Goal: Transaction & Acquisition: Register for event/course

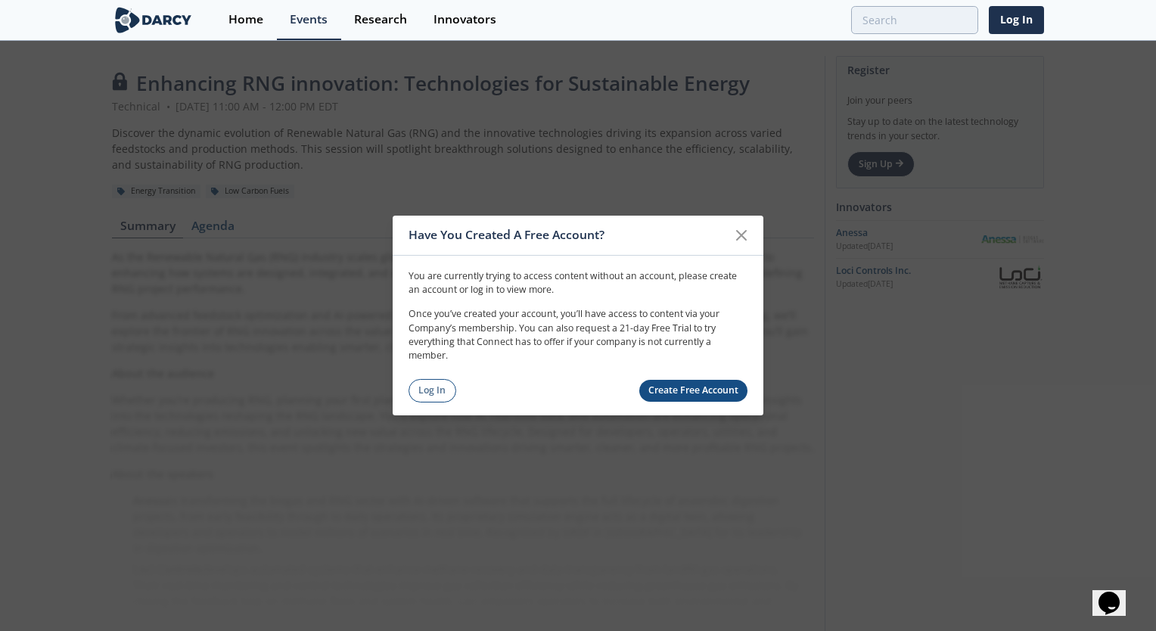
click at [679, 389] on link "Create Free Account" at bounding box center [693, 391] width 109 height 22
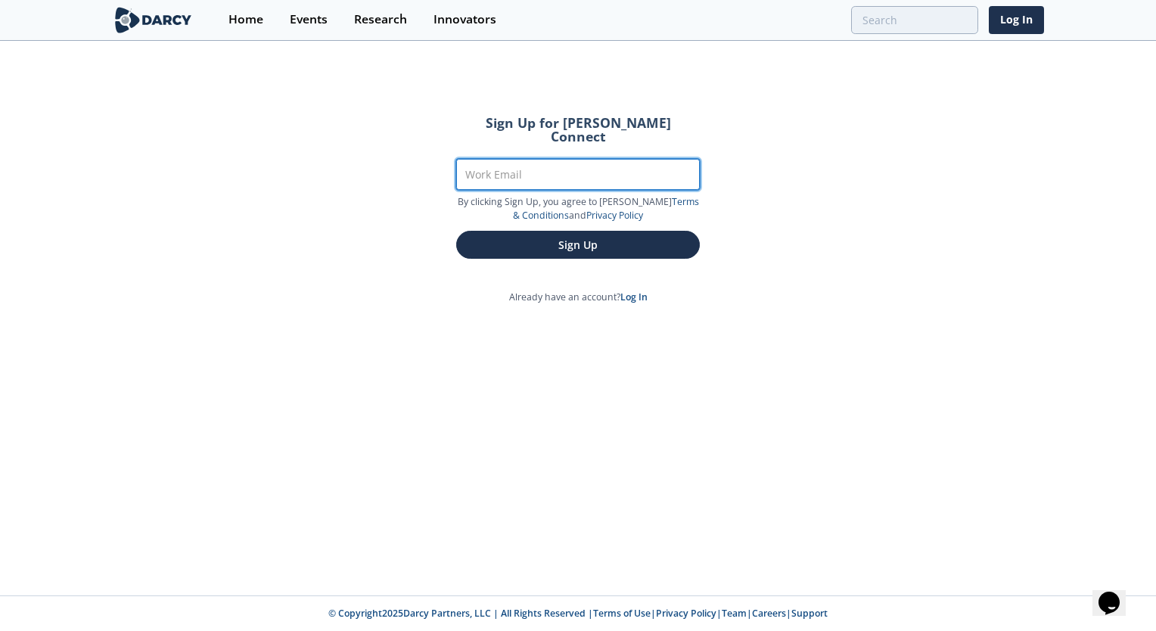
click at [511, 168] on input "Work Email" at bounding box center [578, 174] width 244 height 31
type input "kiran@arapartners.com"
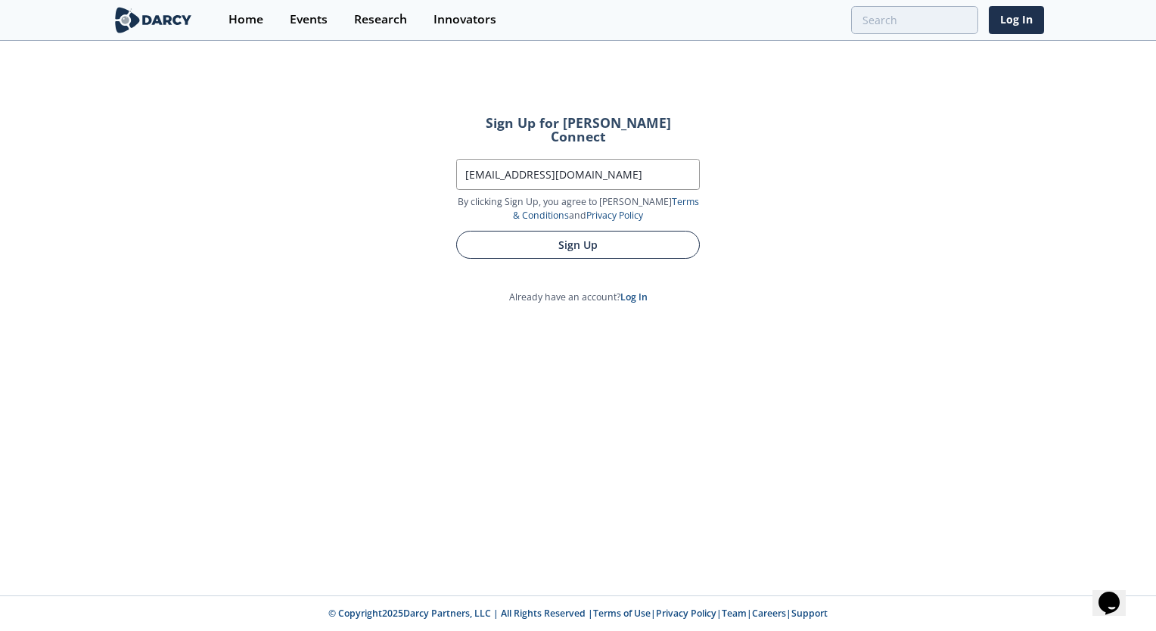
click at [537, 231] on button "Sign Up" at bounding box center [578, 245] width 244 height 28
click at [584, 236] on button "Sign Up" at bounding box center [578, 245] width 244 height 28
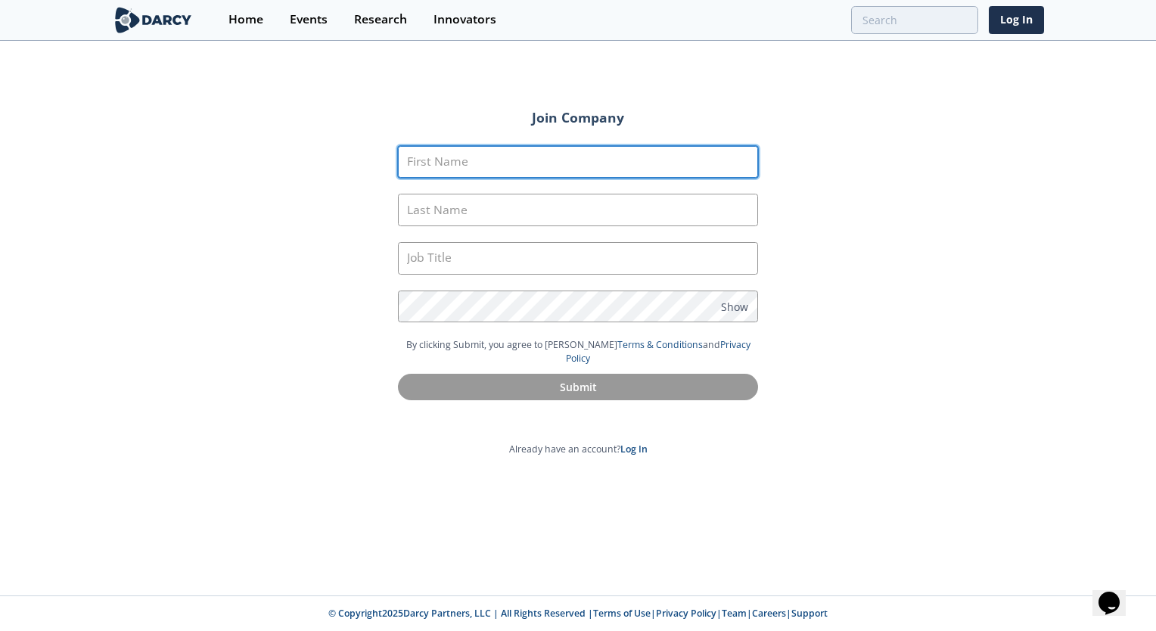
click at [500, 168] on input "First Name" at bounding box center [578, 162] width 360 height 33
type input "Kiran"
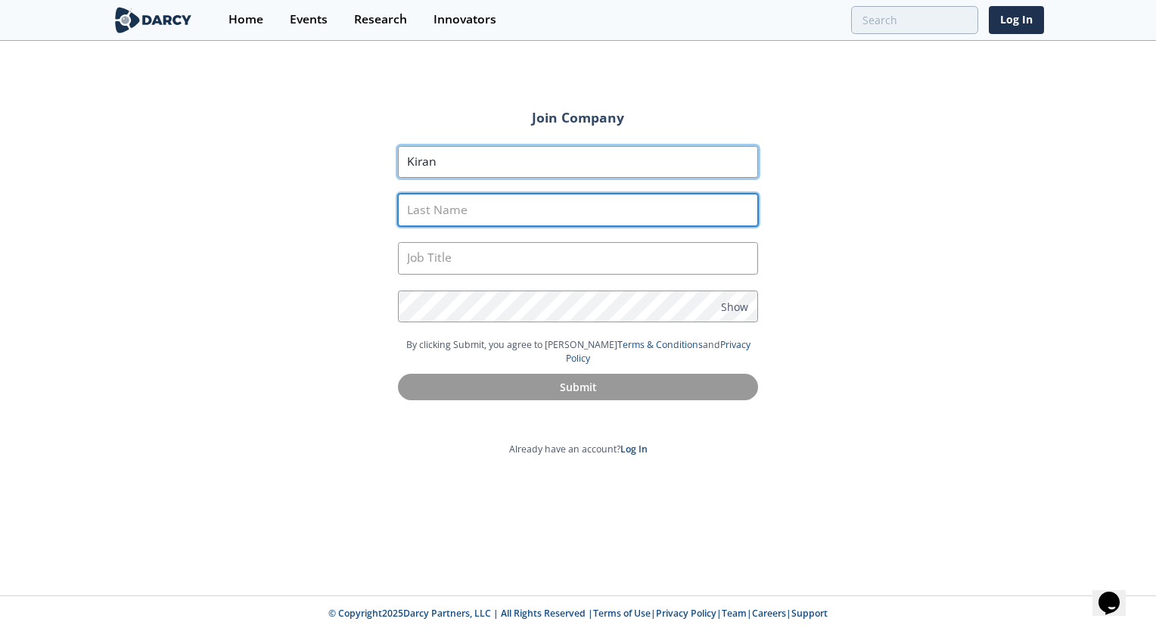
type input "Garewal"
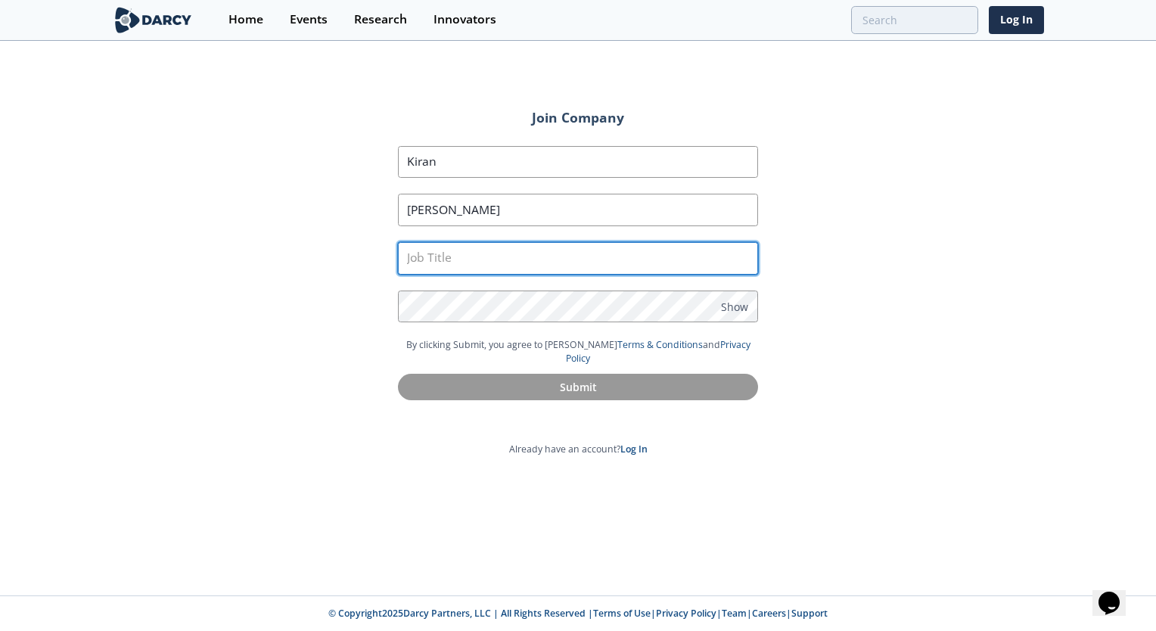
click at [502, 253] on input "text" at bounding box center [578, 258] width 360 height 33
type input "Staff Assistant, Government Affairs"
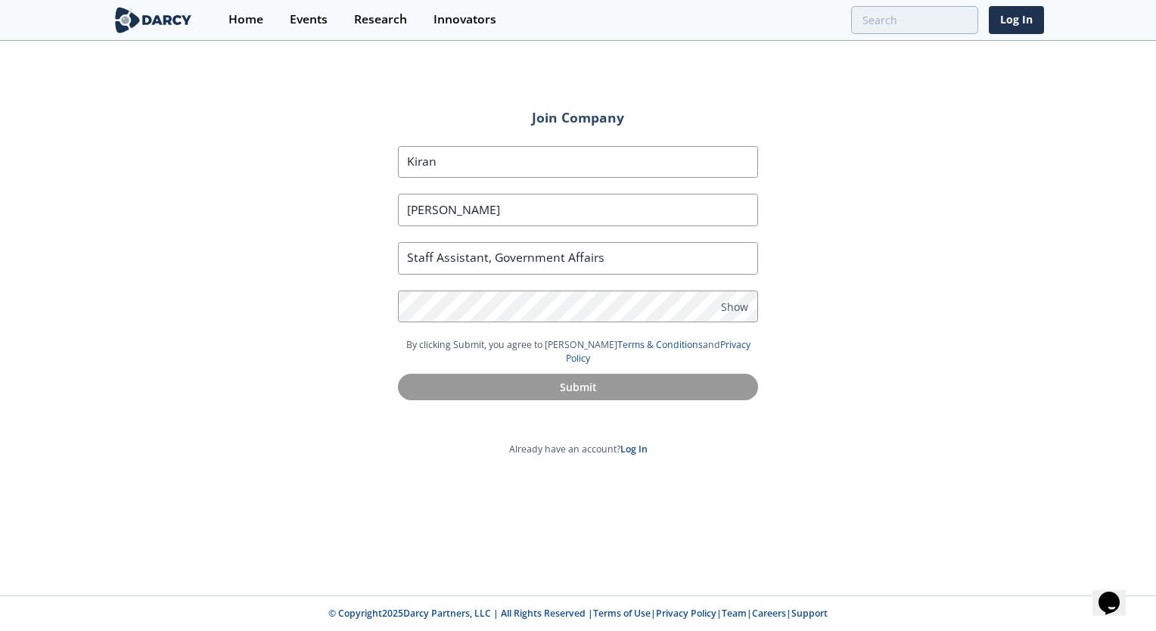
click at [505, 286] on section "First Name Kiran Last Name Garewal Job Title Staff Assistant, Government Affair…" at bounding box center [578, 242] width 360 height 192
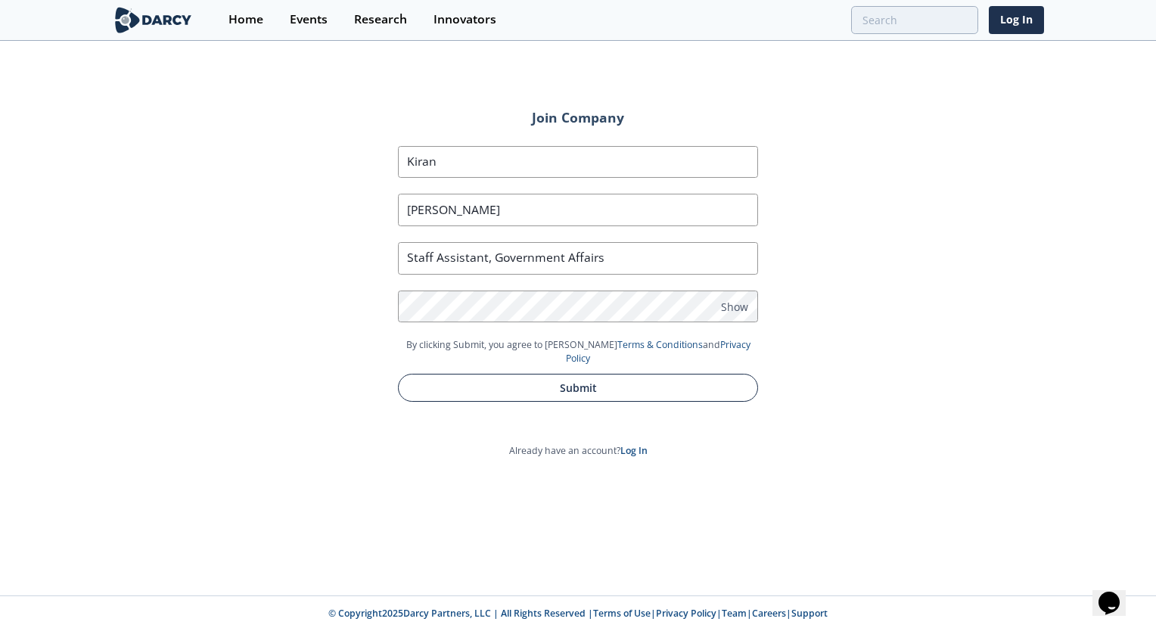
click at [575, 380] on button "Submit" at bounding box center [578, 388] width 360 height 28
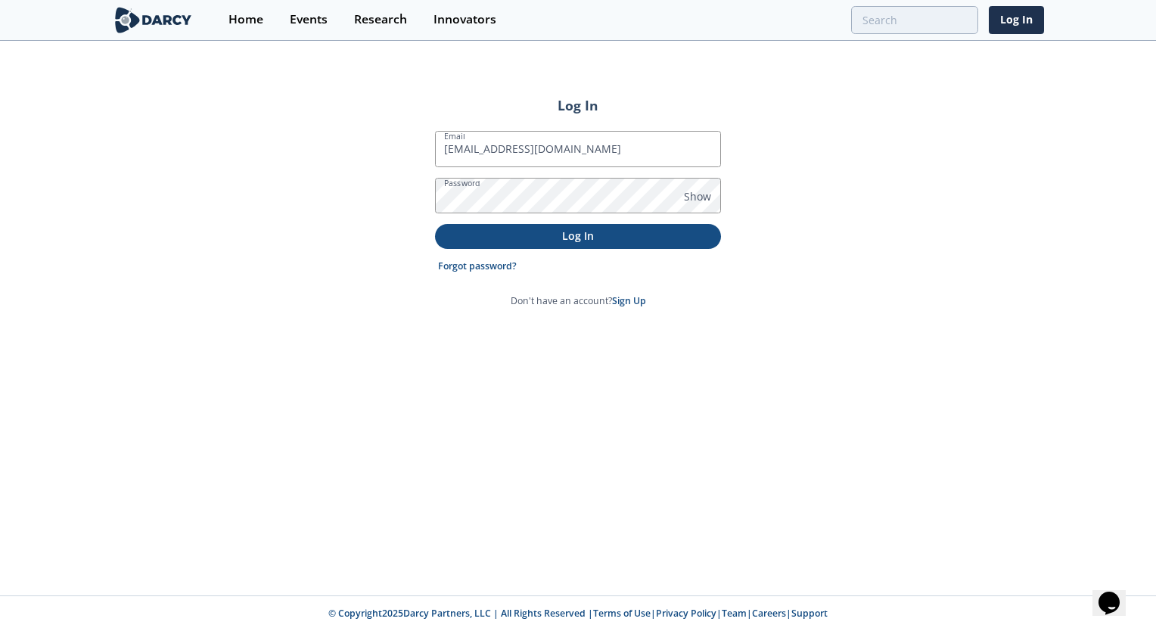
click at [518, 233] on p "Log In" at bounding box center [578, 236] width 265 height 16
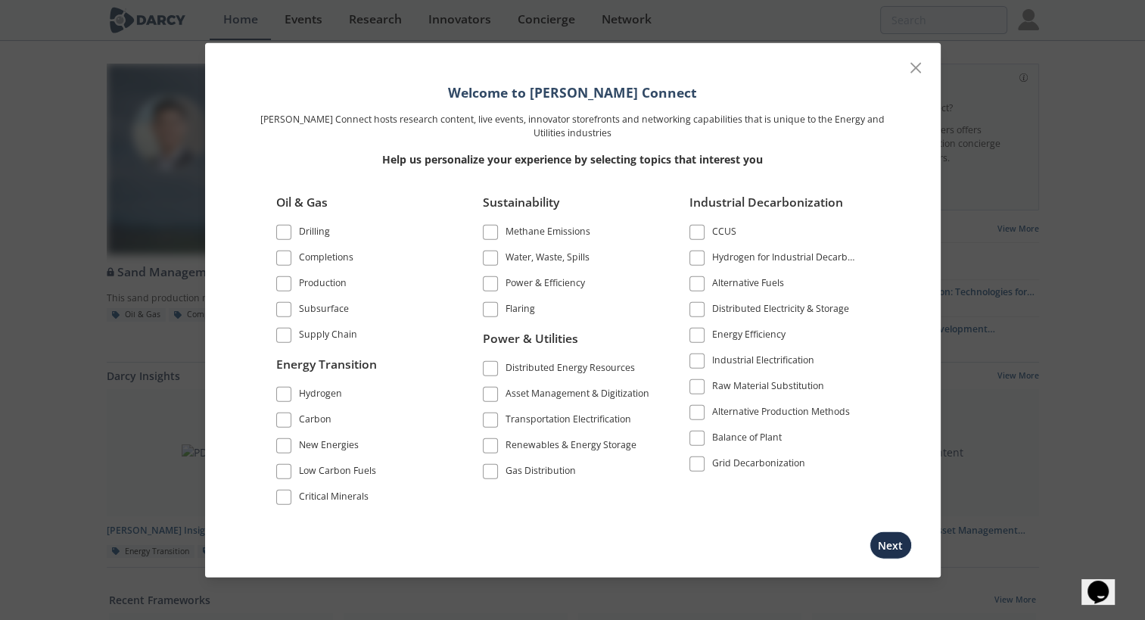
click at [1040, 253] on div "Welcome to Darcy Connect Darcy Connect hosts research content, live events, inn…" at bounding box center [572, 310] width 1145 height 620
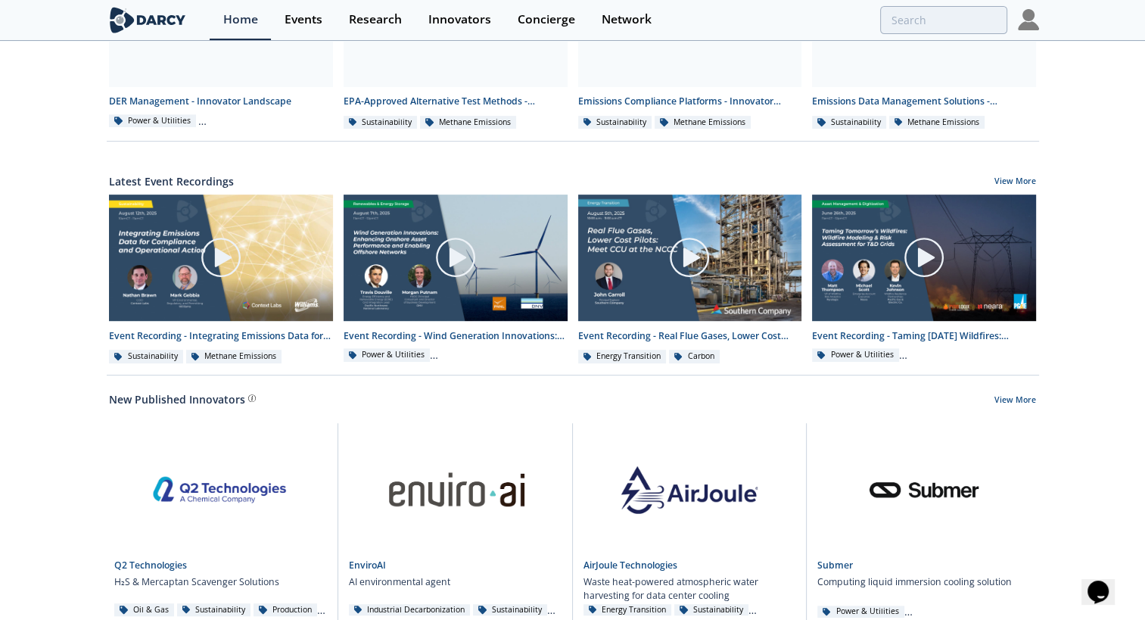
scroll to position [654, 0]
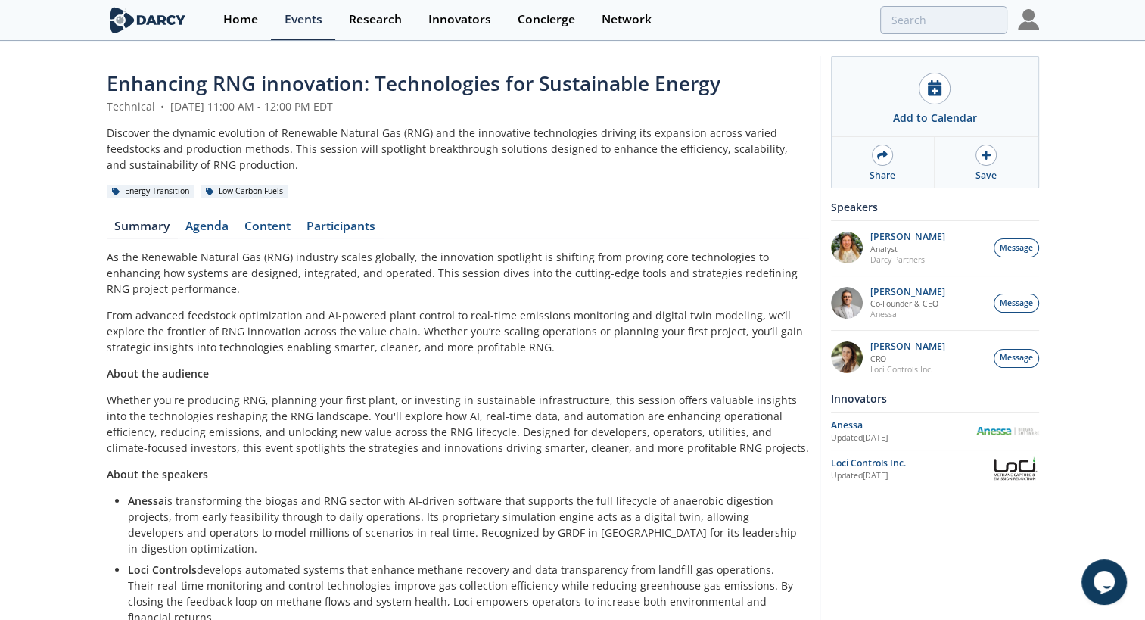
scroll to position [45, 0]
